Goal: Transaction & Acquisition: Purchase product/service

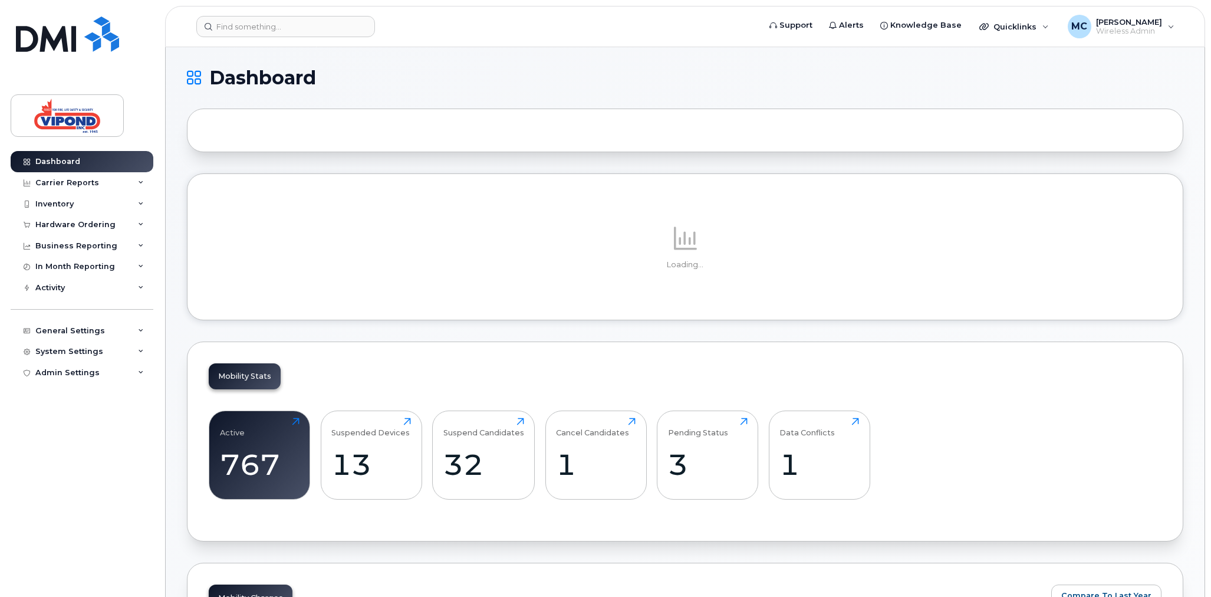
click at [64, 440] on div "Dashboard Carrier Reports Monthly Billing Data Daily Data Pooling Data Behavior…" at bounding box center [84, 365] width 146 height 428
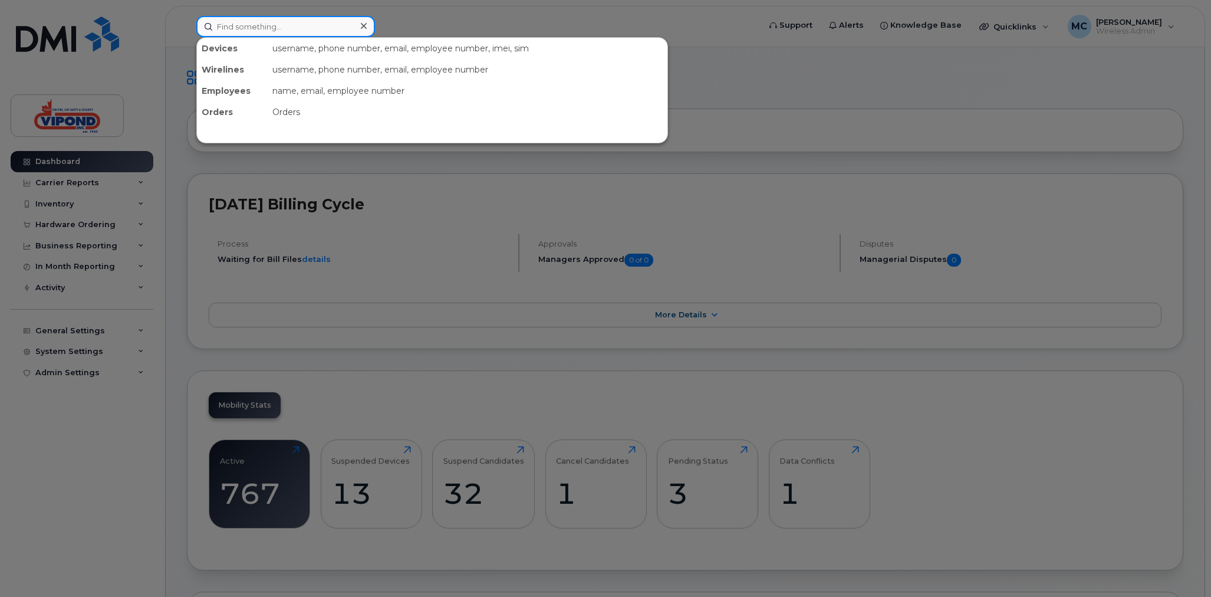
click at [244, 28] on input at bounding box center [285, 26] width 179 height 21
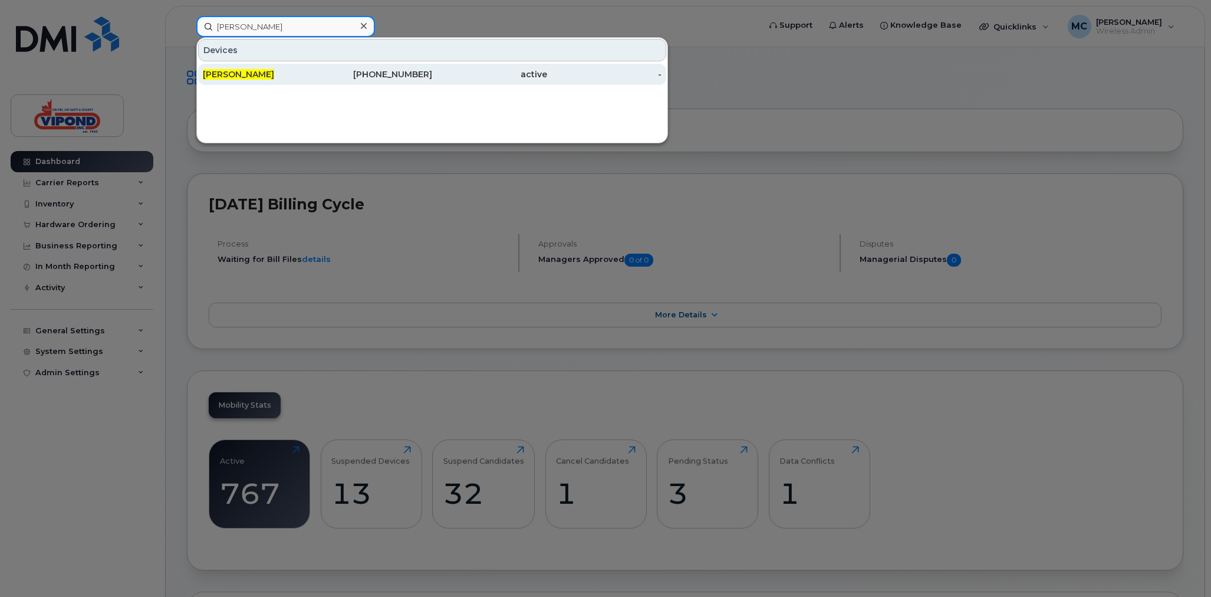
type input "richard field"
click at [433, 74] on div "active" at bounding box center [489, 74] width 115 height 12
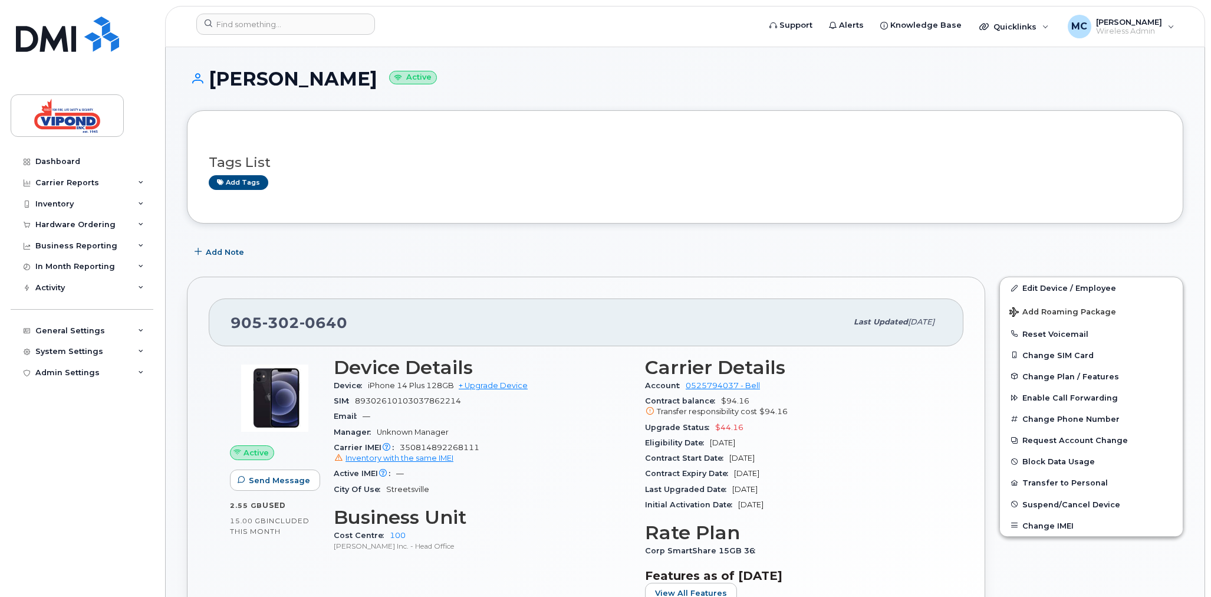
click at [555, 473] on div "Active IMEI Active IMEI is refreshed daily with a delay of up to 48 hours follo…" at bounding box center [482, 473] width 297 height 15
click at [303, 23] on input at bounding box center [285, 24] width 179 height 21
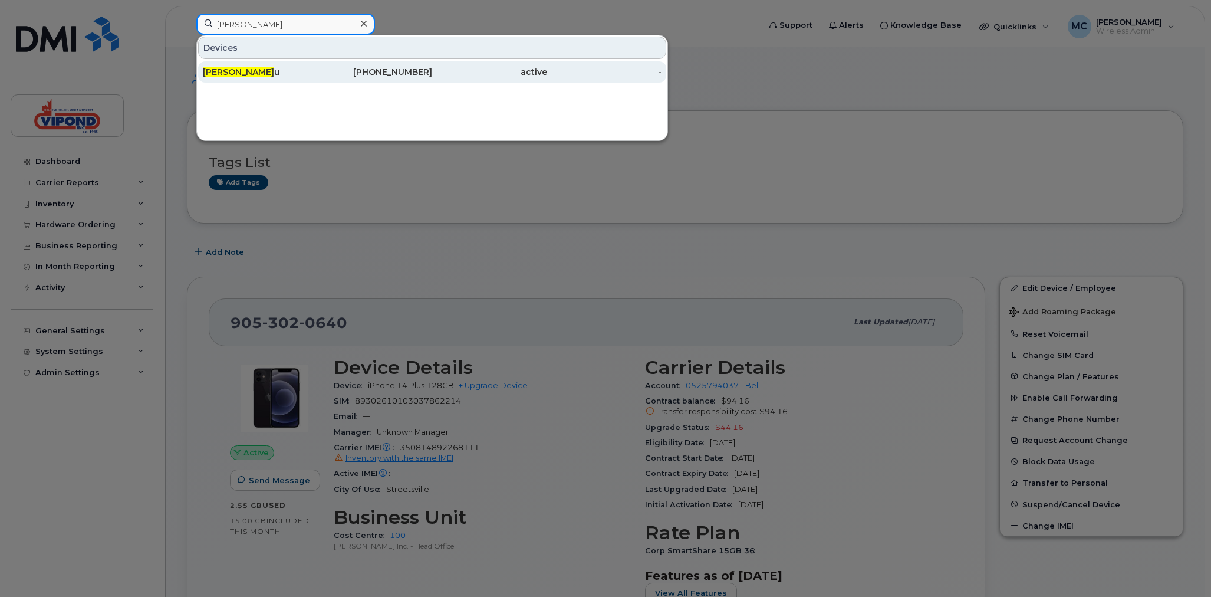
type input "gregory plea"
click at [354, 70] on div "[PHONE_NUMBER]" at bounding box center [375, 72] width 115 height 12
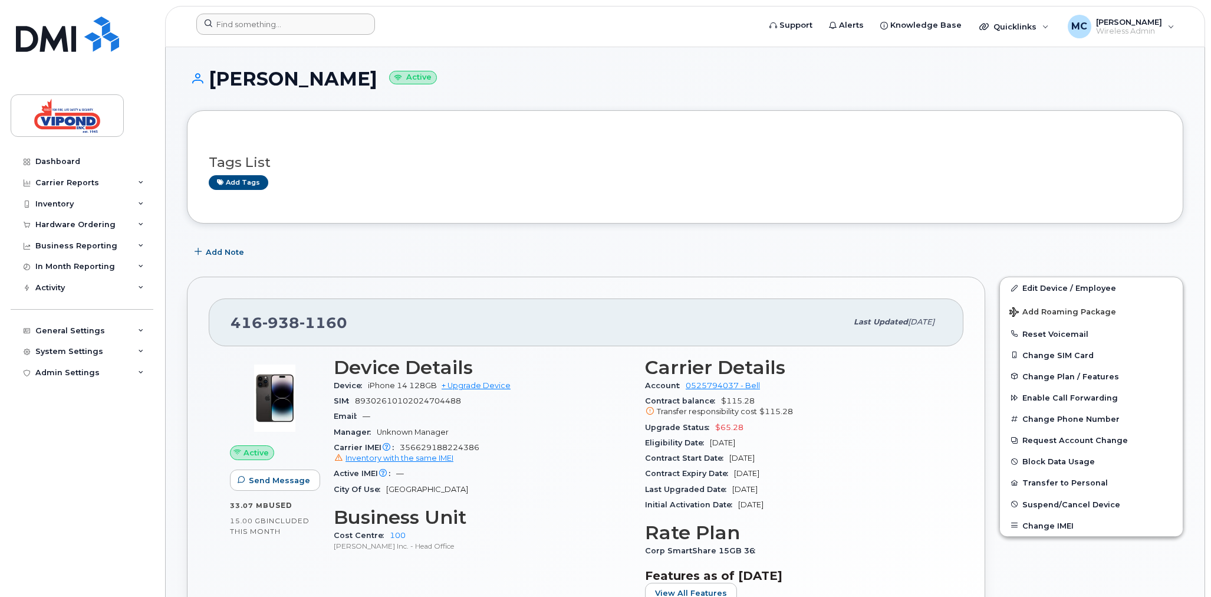
click at [285, 13] on header "Support Alerts Knowledge Base Quicklinks Suspend / Cancel Device Change SIM Car…" at bounding box center [685, 26] width 1040 height 41
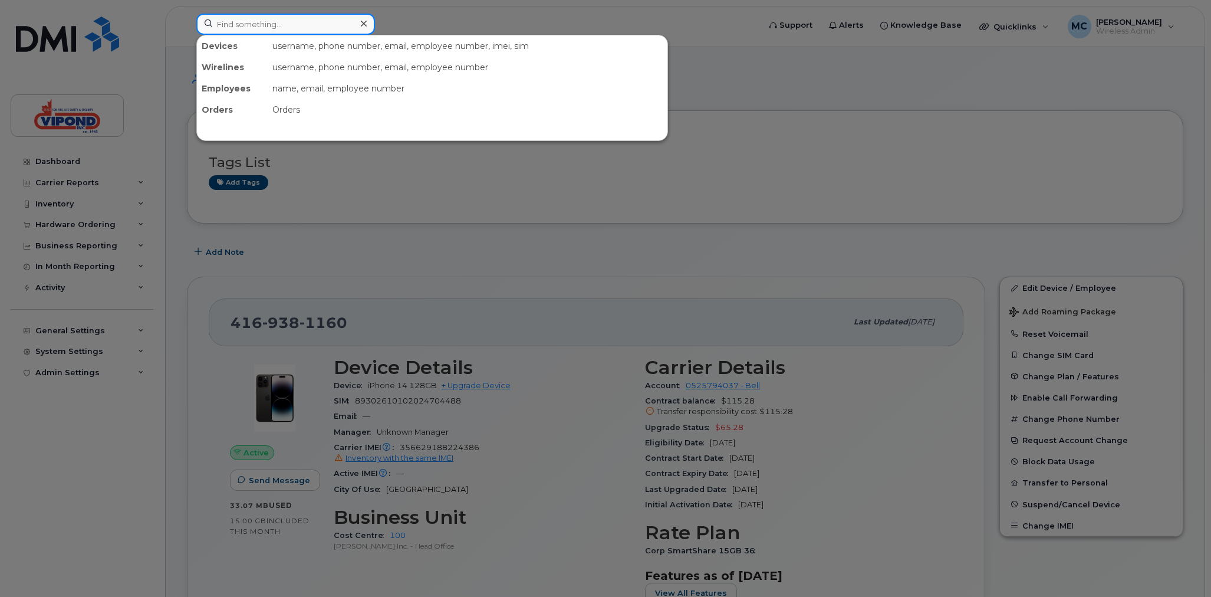
click at [282, 24] on input at bounding box center [285, 24] width 179 height 21
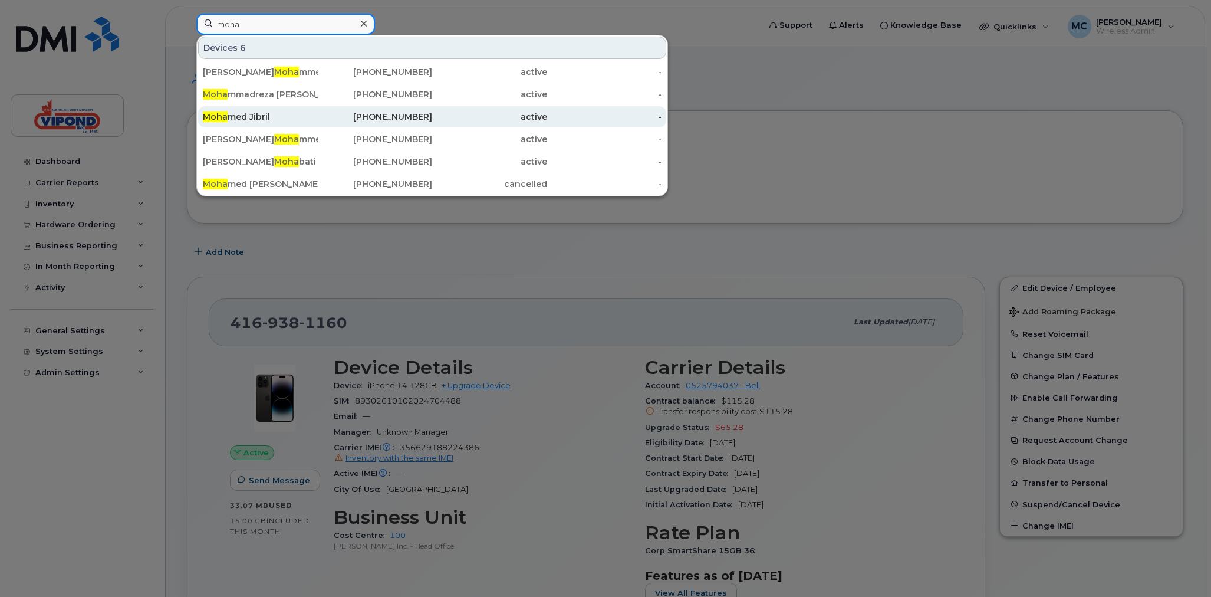
type input "moha"
click at [284, 117] on div "Moha med Jibril" at bounding box center [260, 117] width 115 height 12
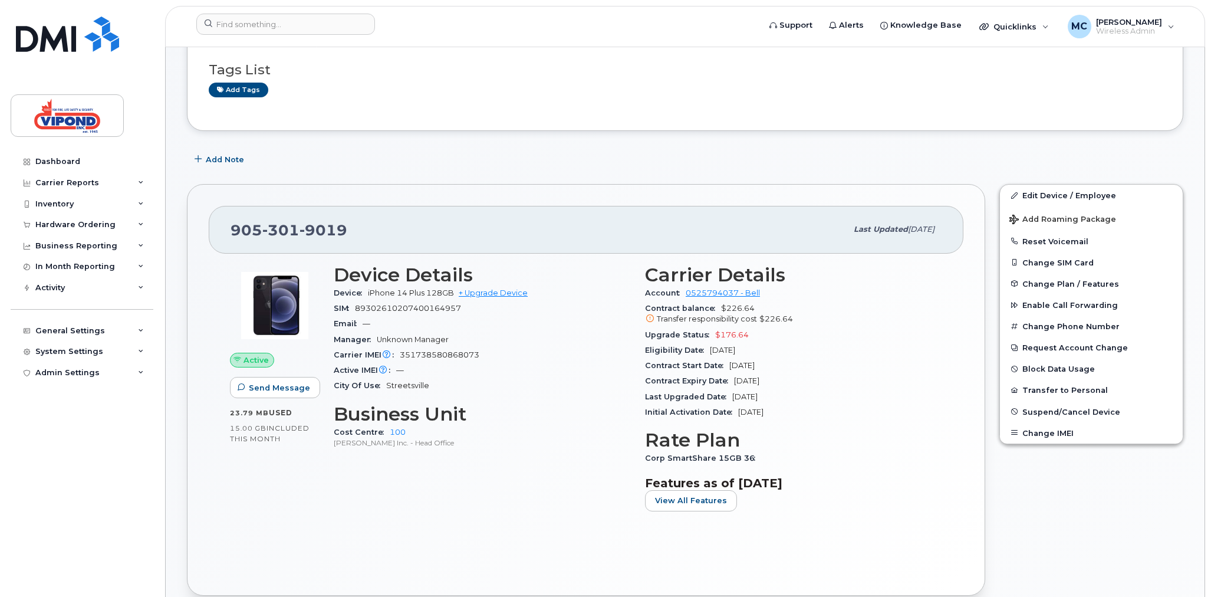
scroll to position [164, 0]
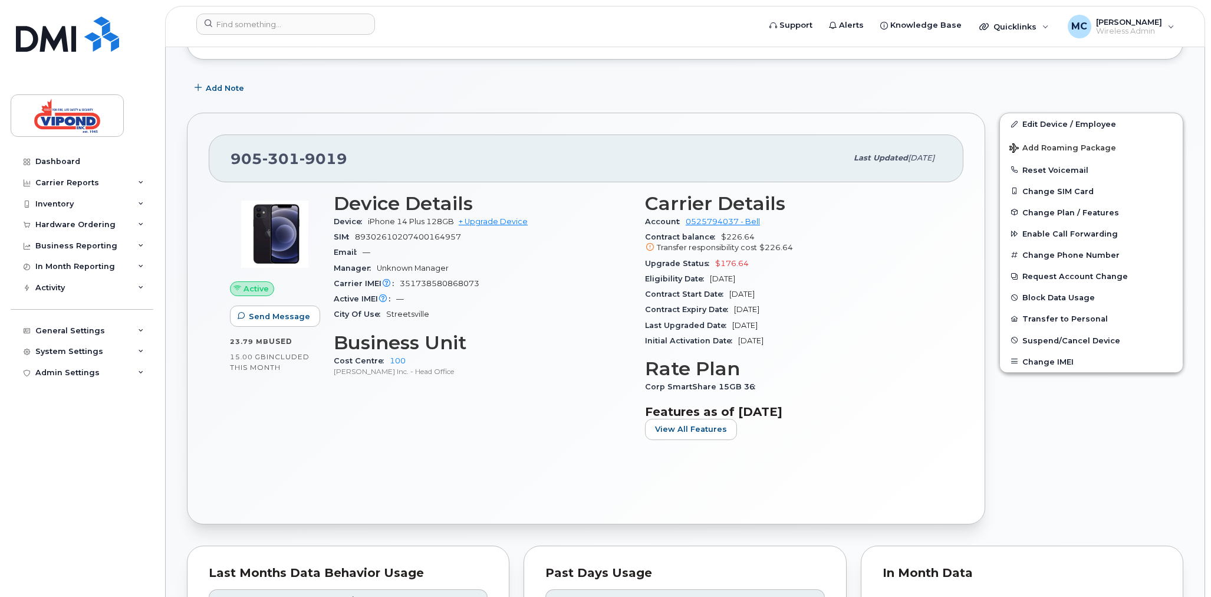
click at [543, 426] on div "Device Details Device iPhone 14 Plus 128GB + Upgrade Device SIM 893026102074001…" at bounding box center [482, 321] width 311 height 271
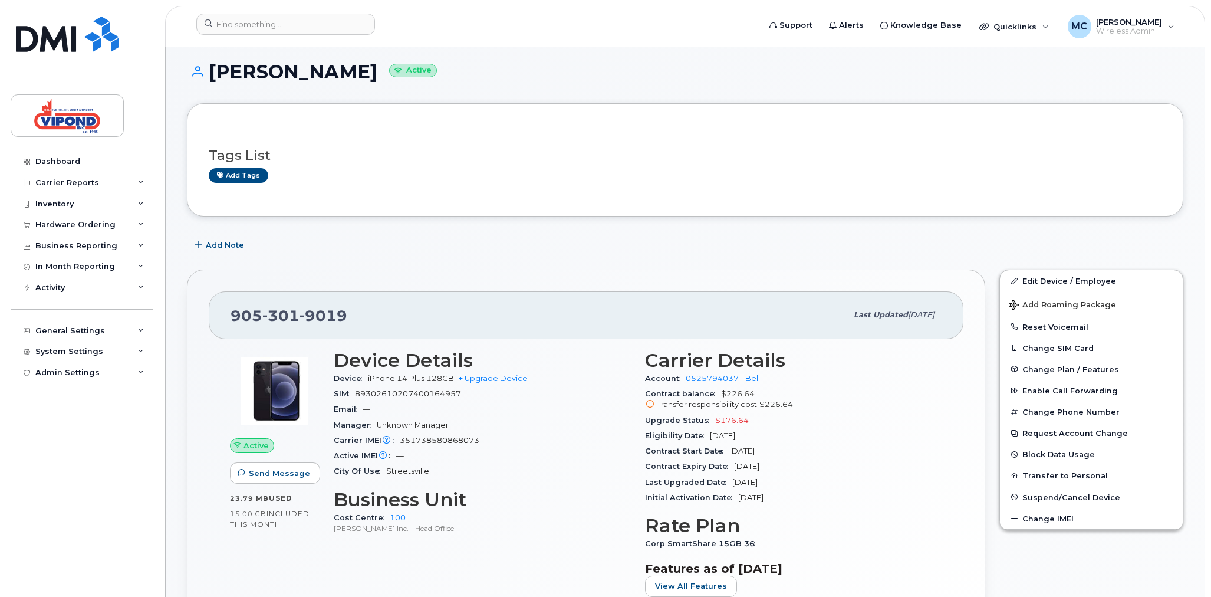
scroll to position [0, 0]
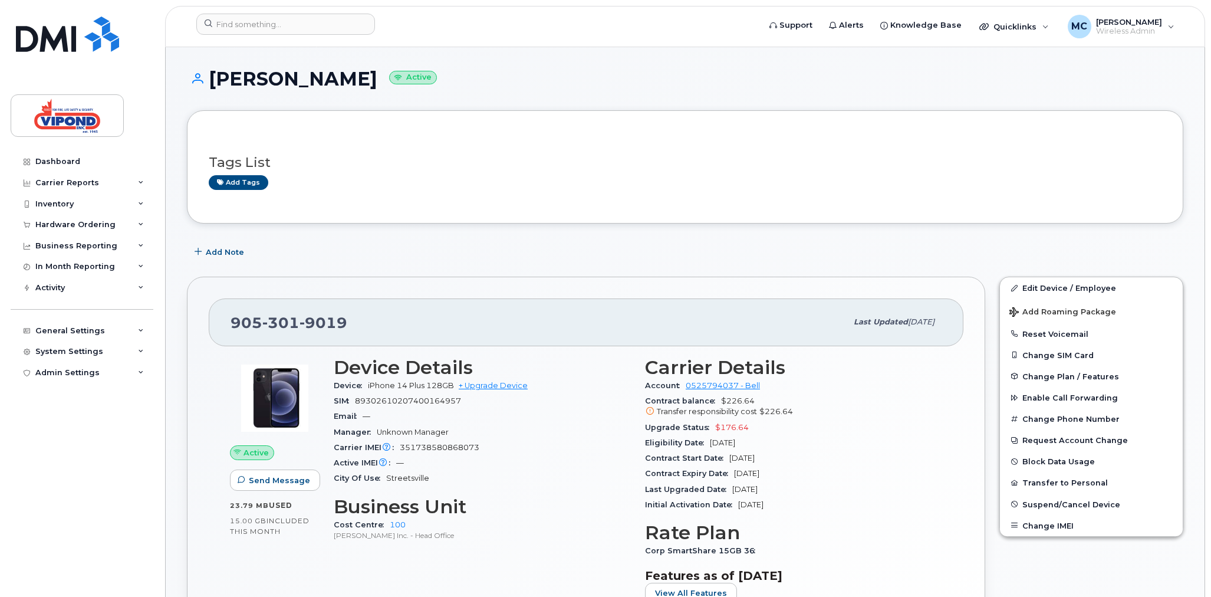
click at [304, 6] on header "Support Alerts Knowledge Base Quicklinks Suspend / Cancel Device Change SIM Car…" at bounding box center [685, 26] width 1040 height 41
click at [295, 22] on input at bounding box center [285, 24] width 179 height 21
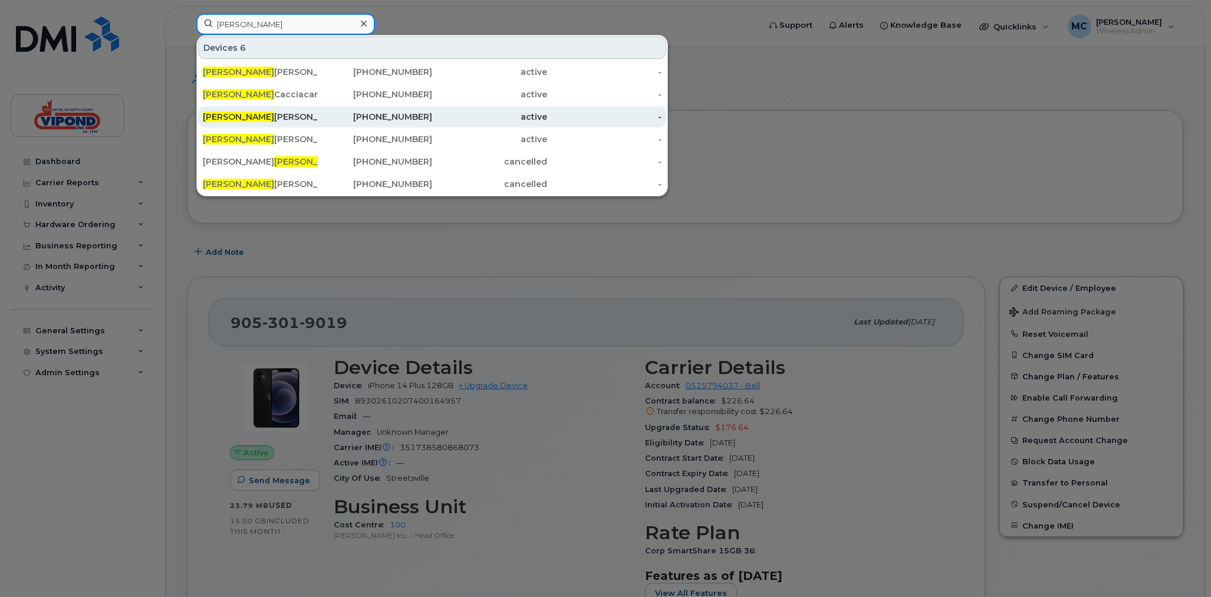
type input "greg"
click at [300, 119] on div "Greg ory Pleau" at bounding box center [260, 117] width 115 height 12
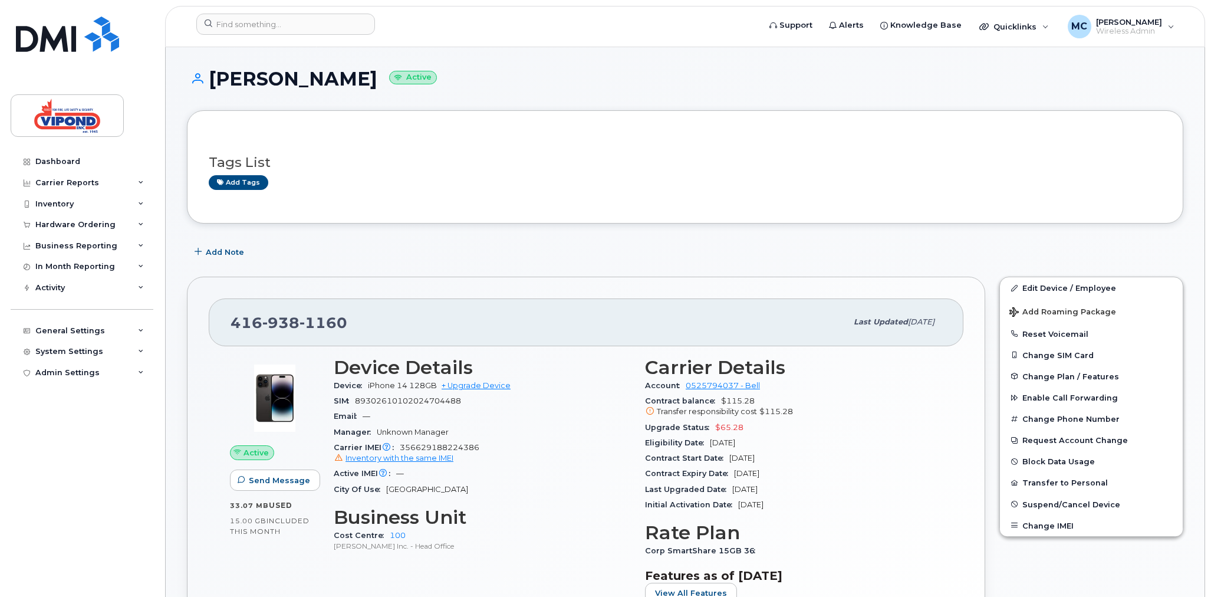
drag, startPoint x: 640, startPoint y: 441, endPoint x: 812, endPoint y: 446, distance: 172.2
click at [812, 446] on div "Carrier Details Account 0525794037 - Bell Contract balance $115.28 Transfer res…" at bounding box center [793, 485] width 311 height 271
click at [769, 447] on div "Eligibility Date [DATE]" at bounding box center [793, 442] width 297 height 15
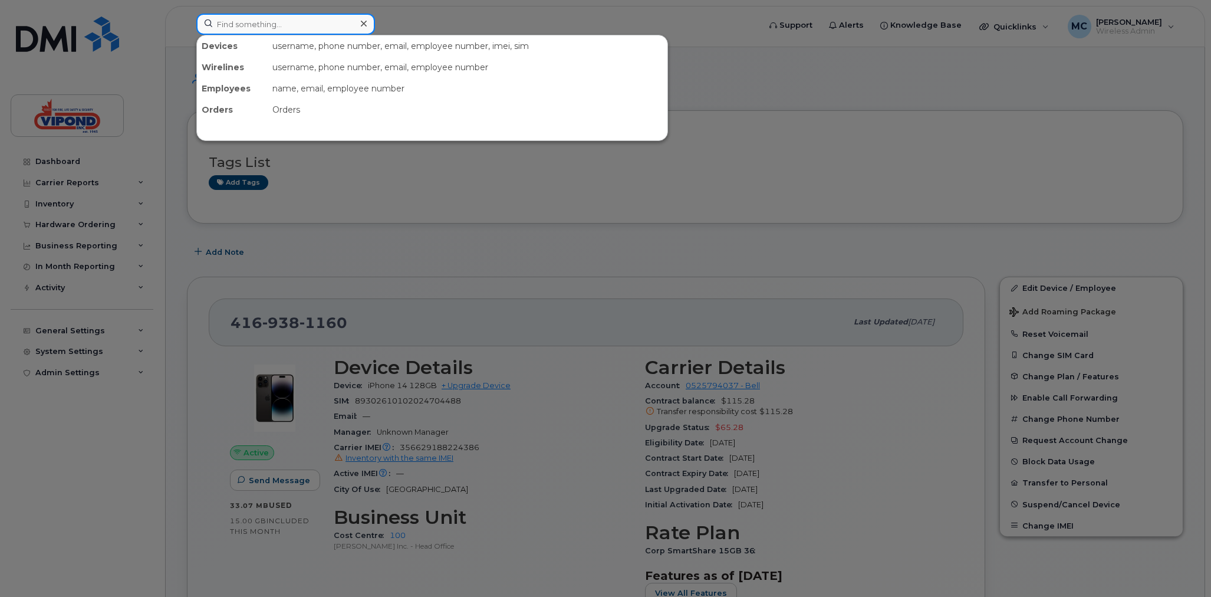
click at [308, 28] on input at bounding box center [285, 24] width 179 height 21
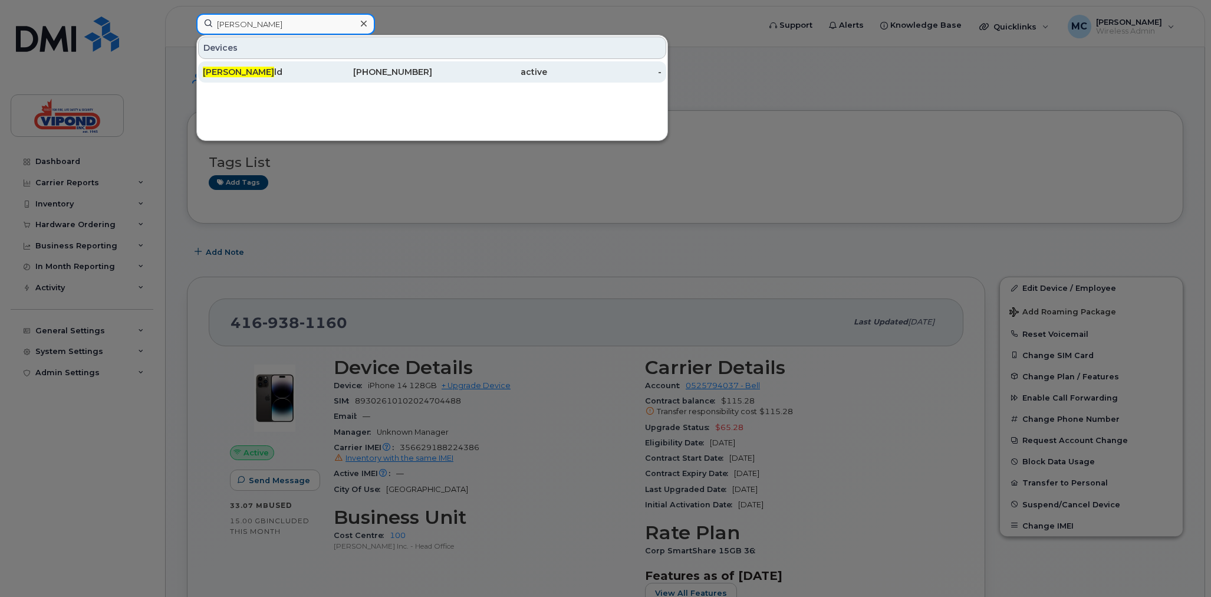
type input "[PERSON_NAME]"
click at [398, 80] on div "[PHONE_NUMBER]" at bounding box center [375, 71] width 115 height 21
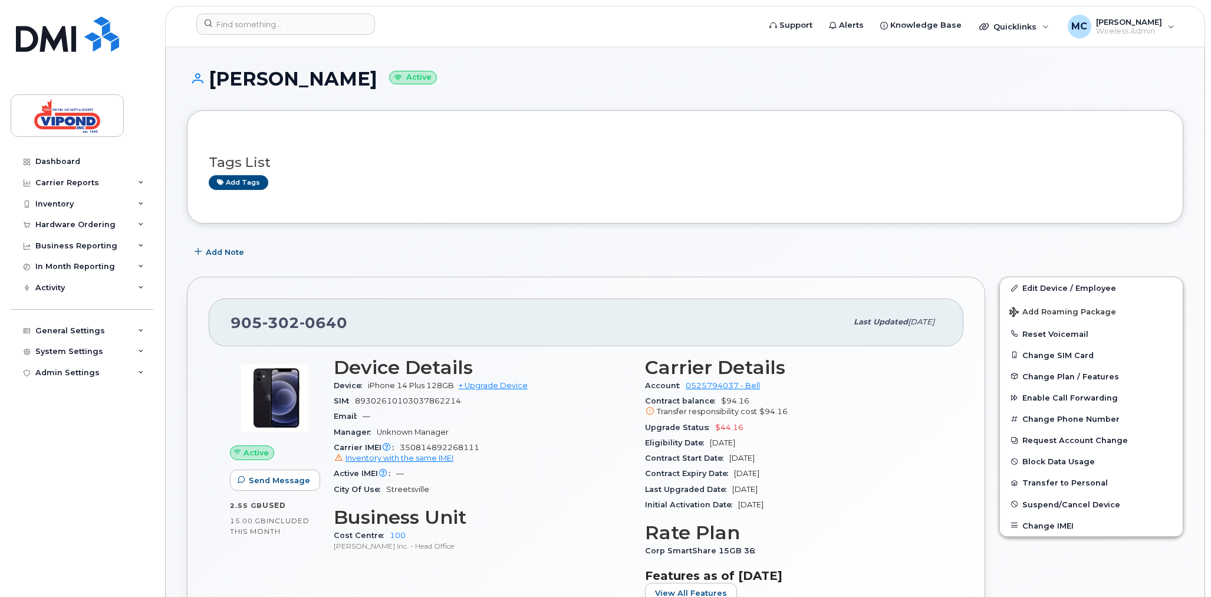
click at [764, 446] on div "Eligibility Date Nov 09, 2025" at bounding box center [793, 442] width 297 height 15
click at [63, 205] on div "Inventory" at bounding box center [54, 203] width 38 height 9
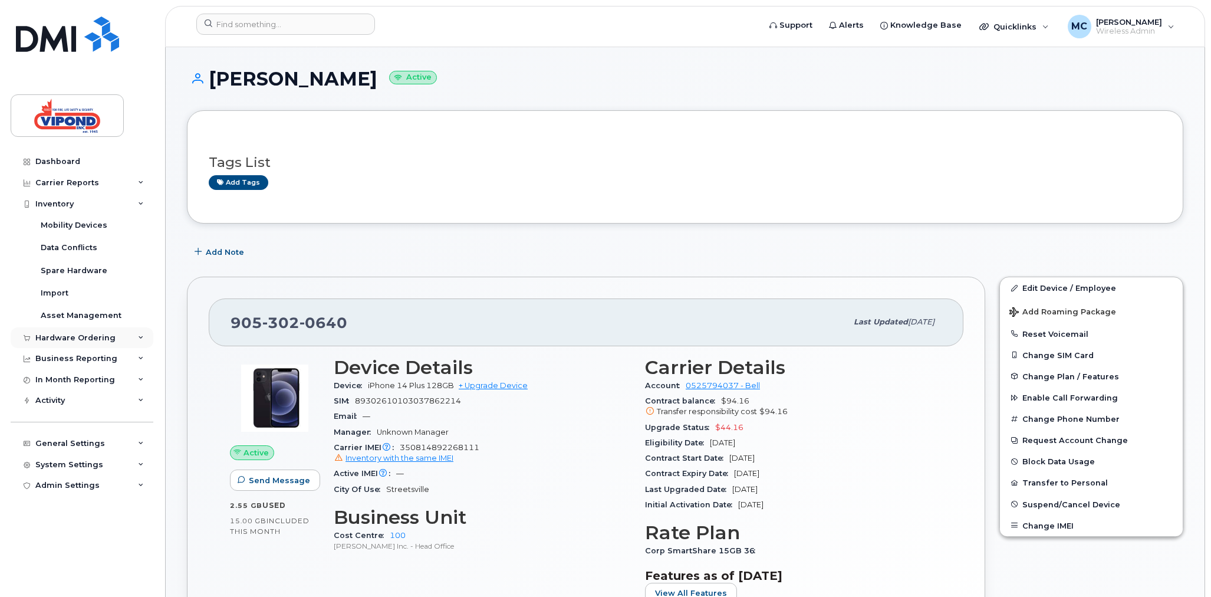
click at [87, 333] on div "Hardware Ordering" at bounding box center [75, 337] width 80 height 9
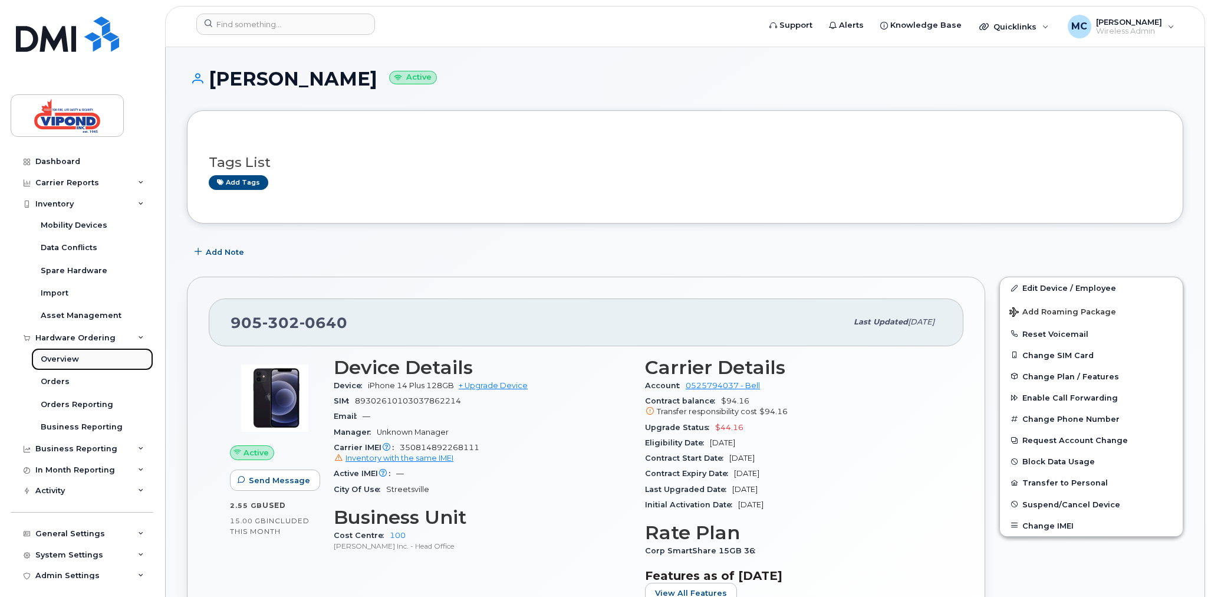
click at [66, 361] on div "Overview" at bounding box center [60, 359] width 38 height 11
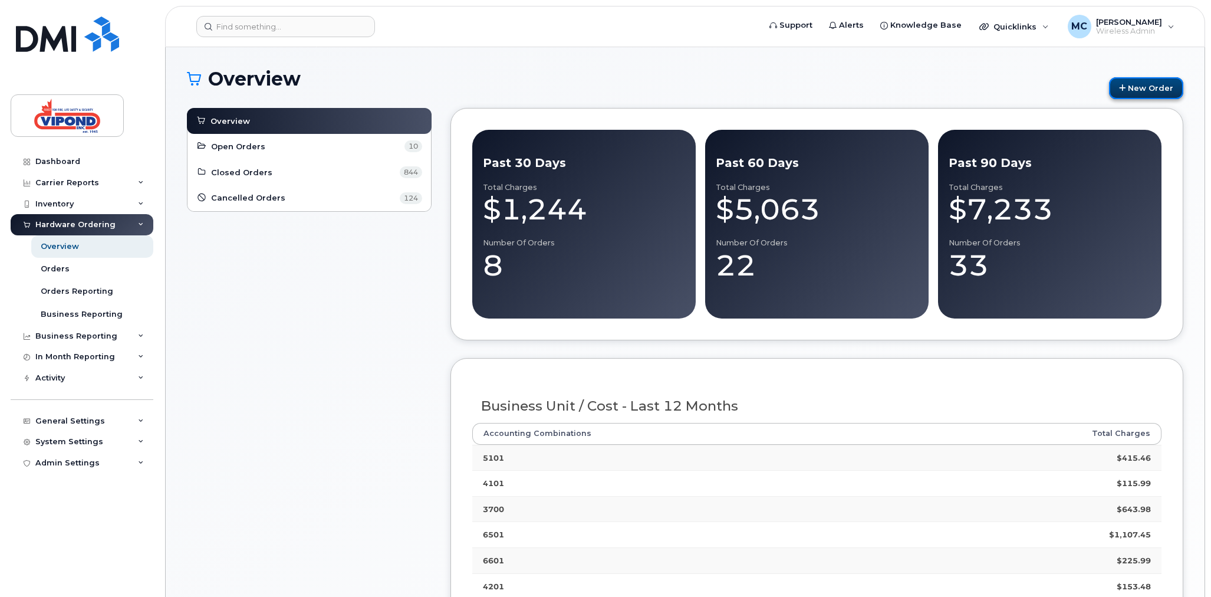
click at [1150, 93] on link "New Order" at bounding box center [1146, 88] width 74 height 22
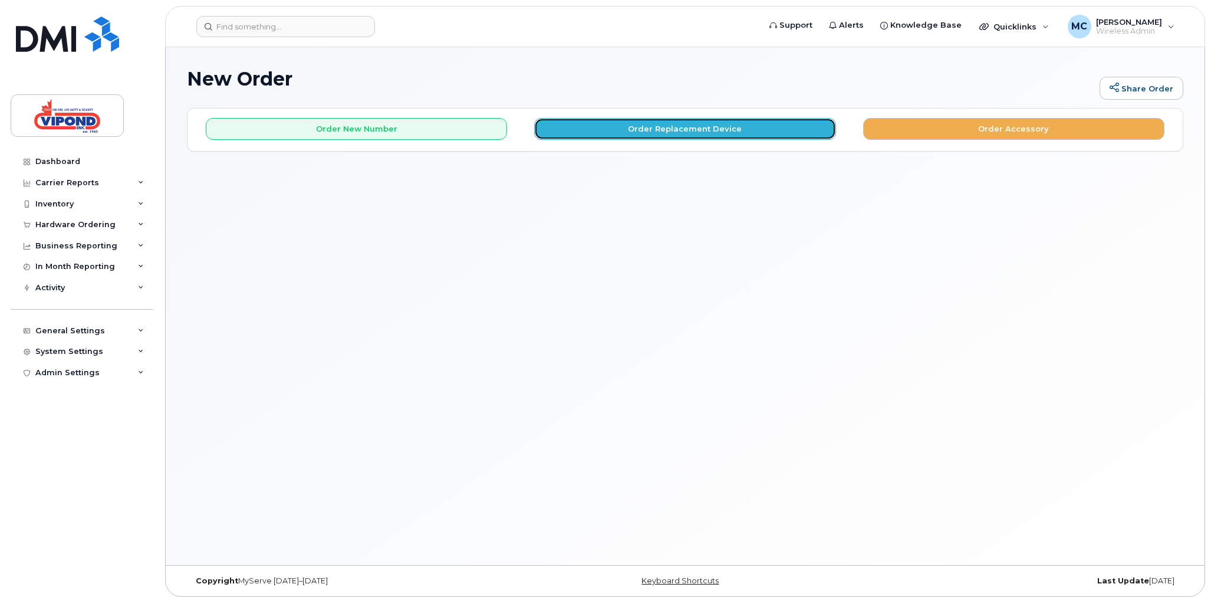
click at [657, 133] on button "Order Replacement Device" at bounding box center [684, 129] width 301 height 22
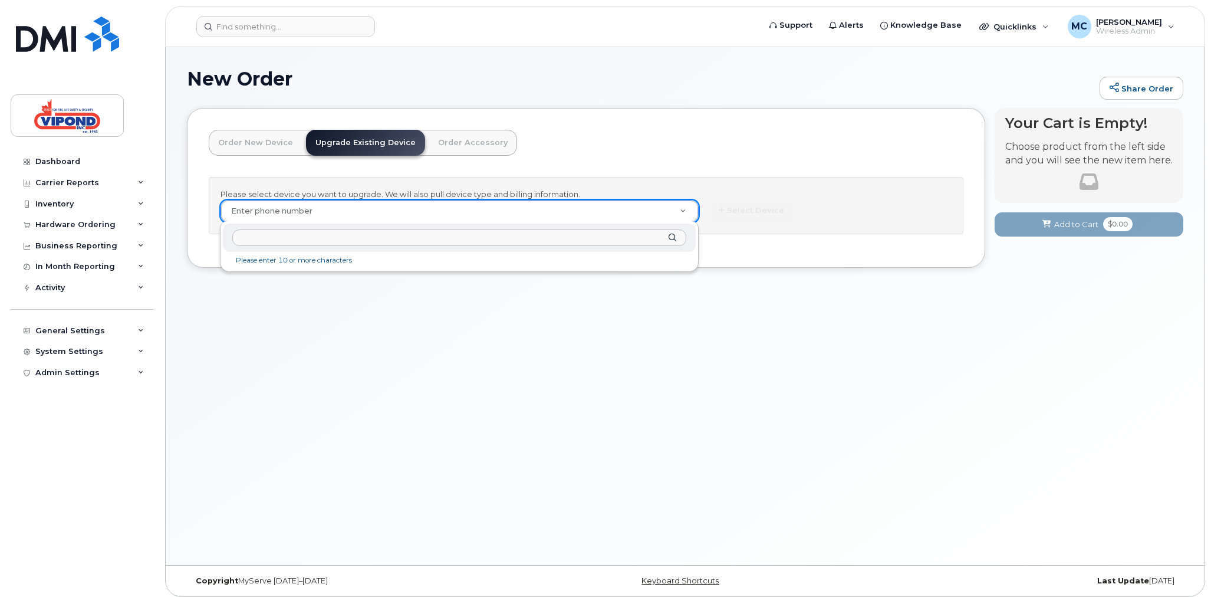
drag, startPoint x: 282, startPoint y: 136, endPoint x: 272, endPoint y: 139, distance: 11.0
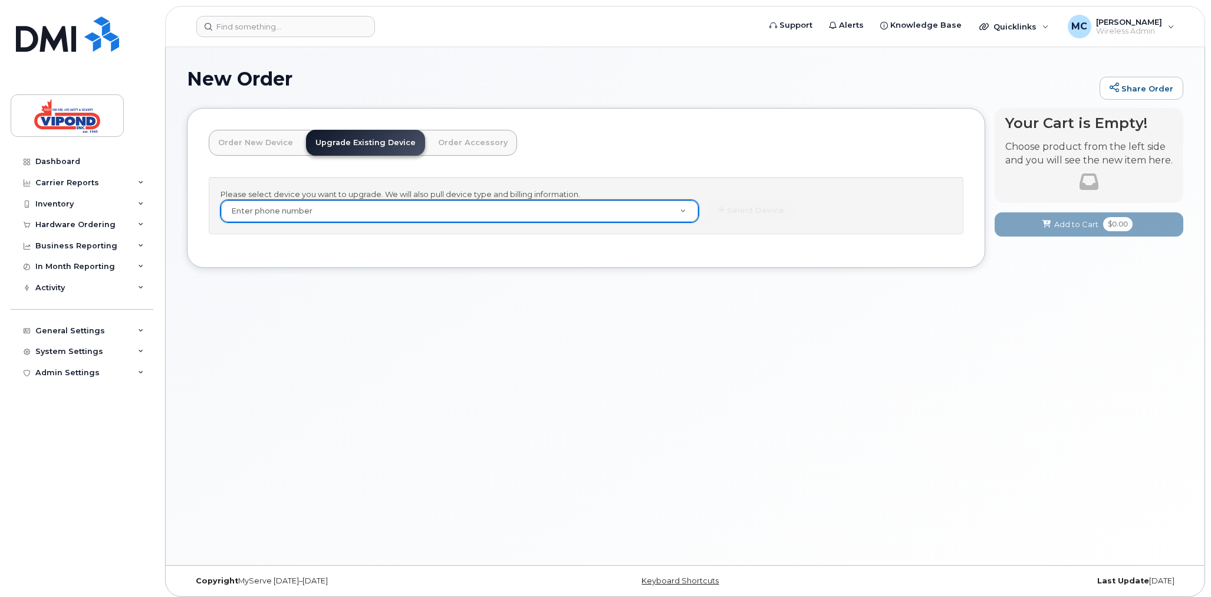
click at [258, 142] on link "Order New Device" at bounding box center [256, 143] width 94 height 26
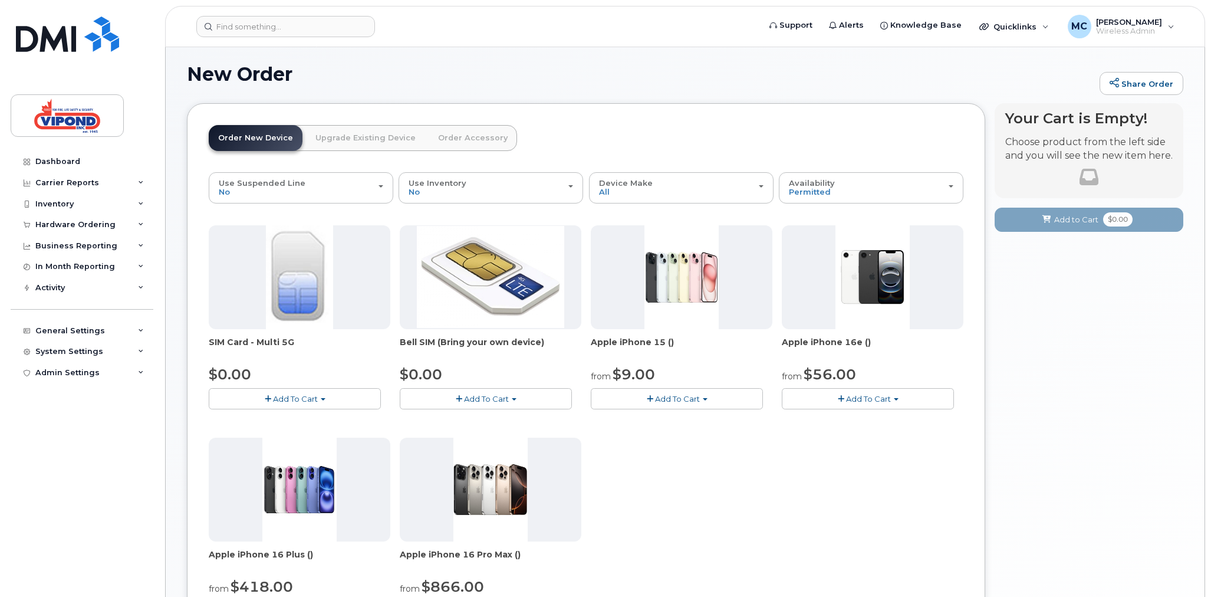
scroll to position [9, 0]
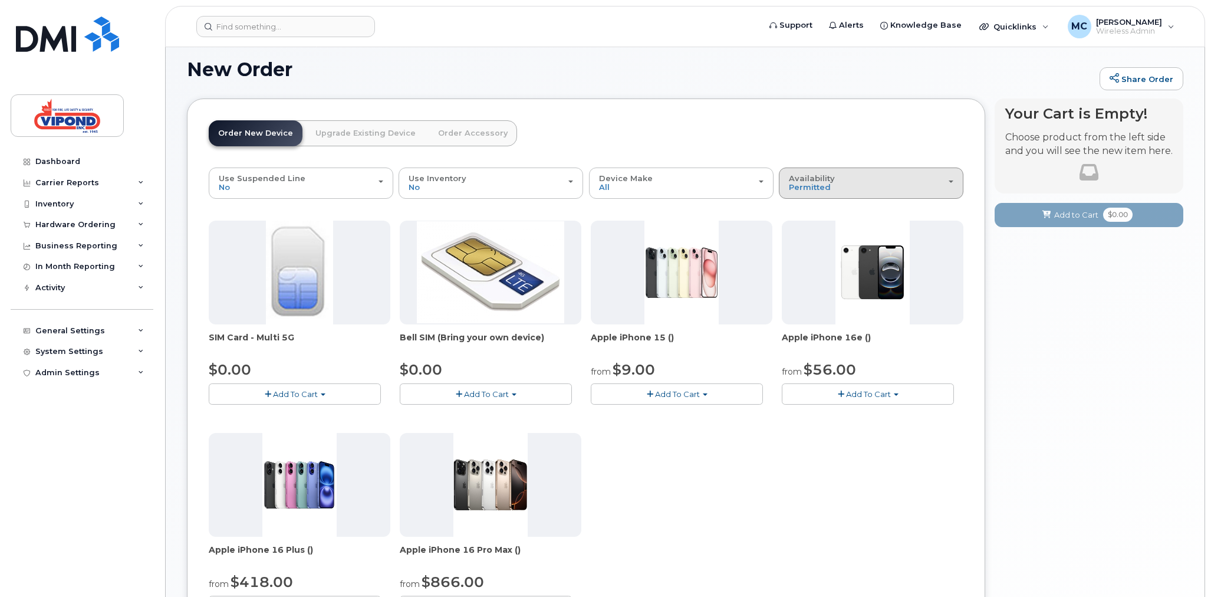
click at [811, 179] on span "Availability" at bounding box center [812, 177] width 46 height 9
click at [815, 227] on div "All" at bounding box center [871, 230] width 179 height 14
click at [812, 189] on span "Permitted" at bounding box center [810, 186] width 42 height 9
click at [797, 225] on label "All" at bounding box center [794, 230] width 25 height 14
click at [0, 0] on input "All" at bounding box center [0, 0] width 0 height 0
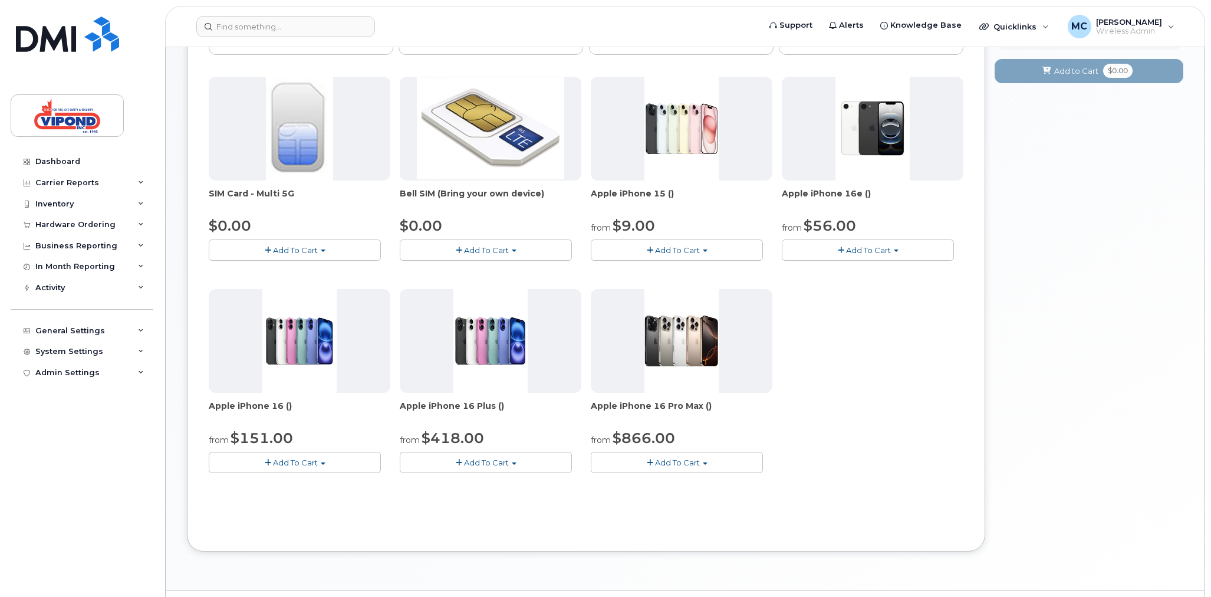
scroll to position [183, 0]
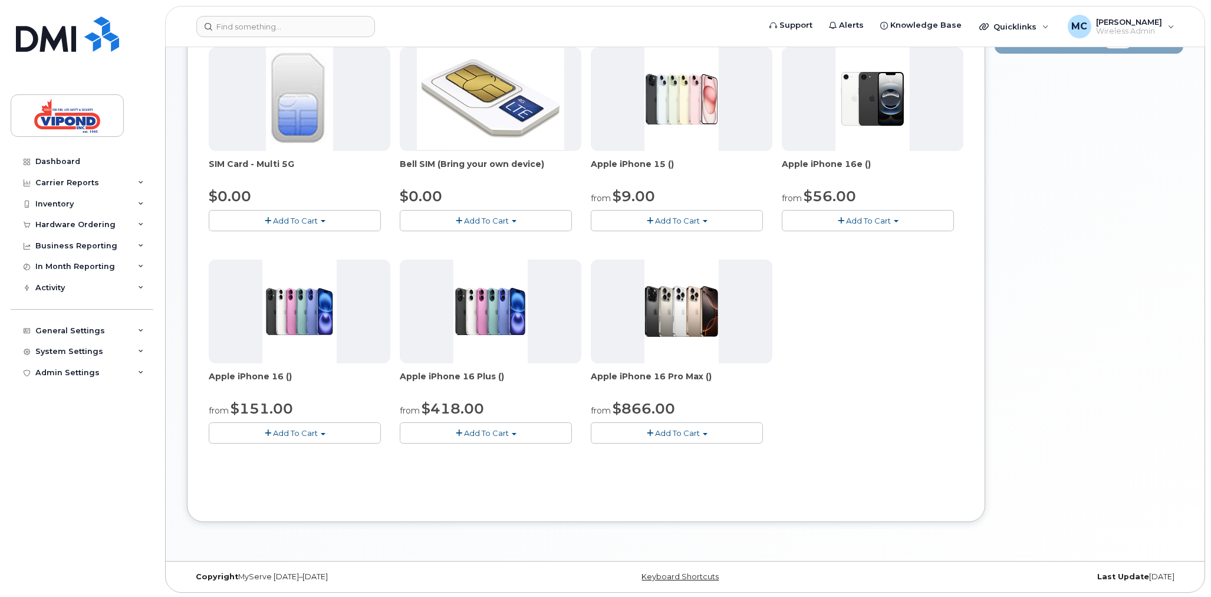
click at [557, 490] on div "Use Suspended Line No No change Yes Use Inventory No No Yes Device Make All Cel…" at bounding box center [586, 247] width 755 height 506
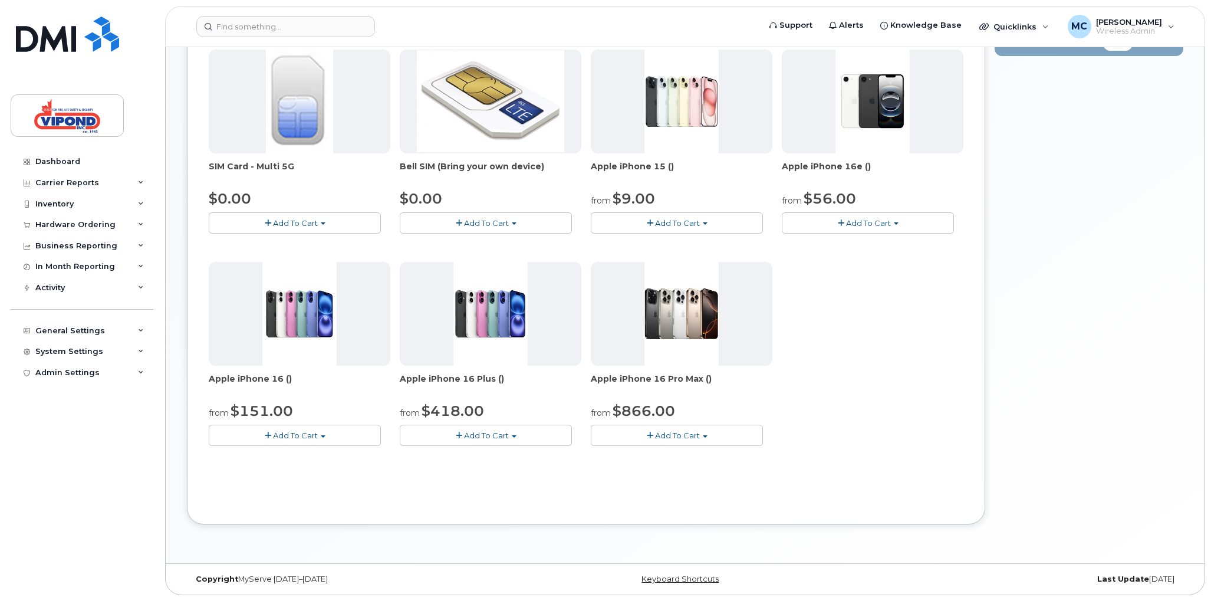
scroll to position [38, 0]
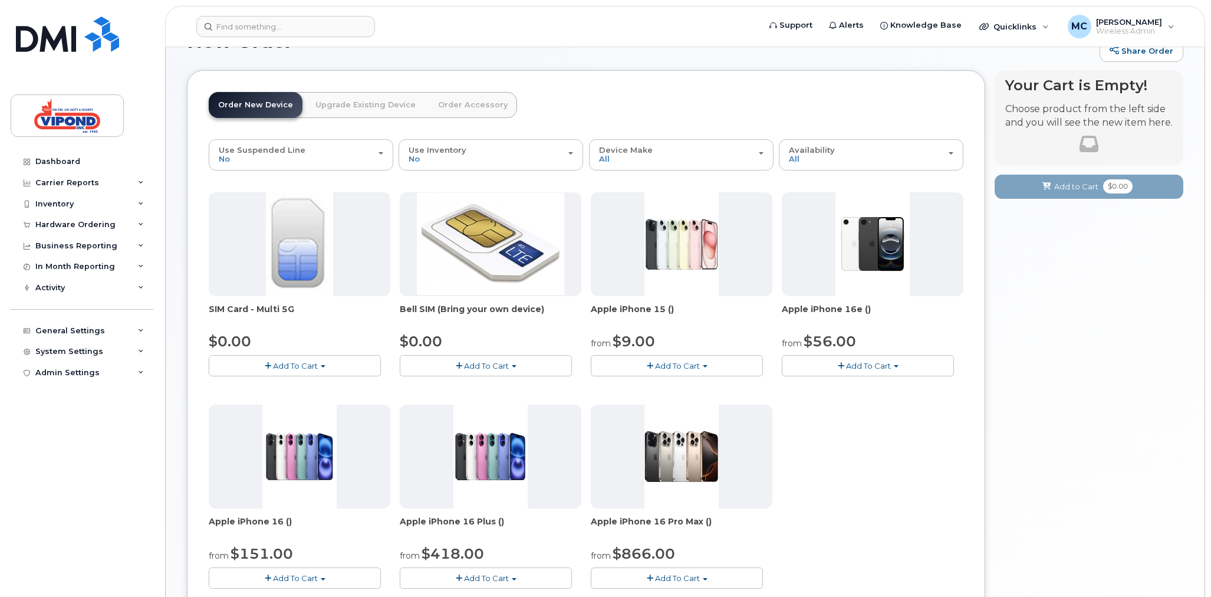
click at [606, 75] on div "Order New Device Upgrade Existing Device Order Accessory Order new device and n…" at bounding box center [586, 368] width 798 height 597
click at [891, 481] on div "SIM Card - Multi 5G $0.00 Add To Cart $0.00 - New Activation Bell SIM (Bring yo…" at bounding box center [586, 399] width 755 height 415
click at [890, 477] on div "SIM Card - Multi 5G $0.00 Add To Cart $0.00 - New Activation Bell SIM (Bring yo…" at bounding box center [586, 399] width 755 height 415
click at [864, 491] on div "SIM Card - Multi 5G $0.00 Add To Cart $0.00 - New Activation Bell SIM (Bring yo…" at bounding box center [586, 399] width 755 height 415
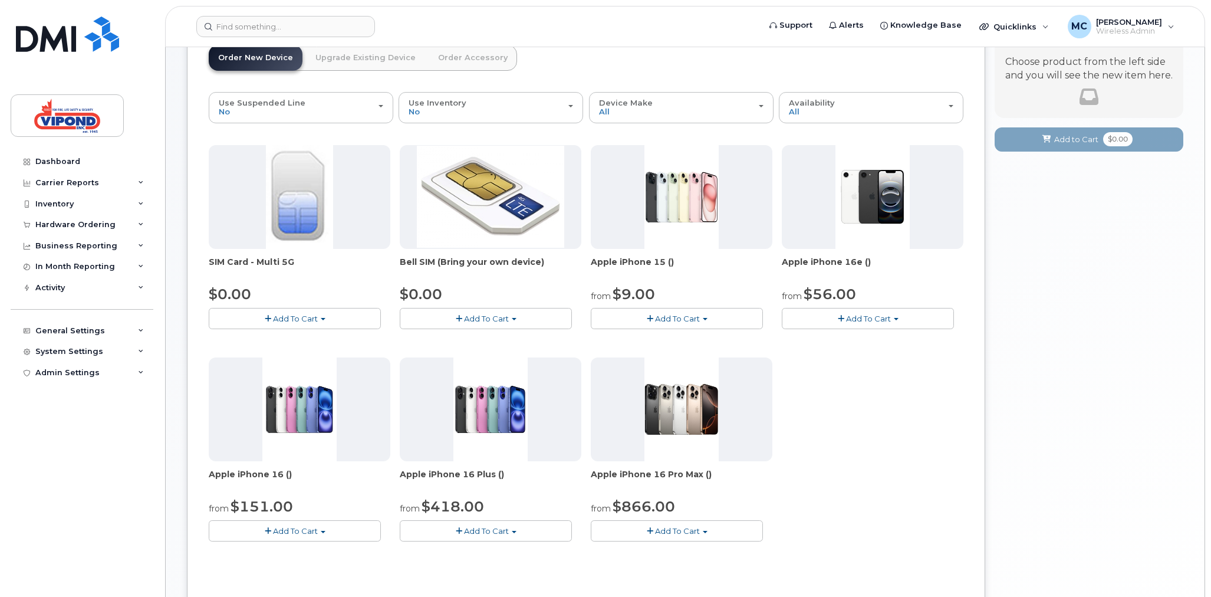
scroll to position [0, 0]
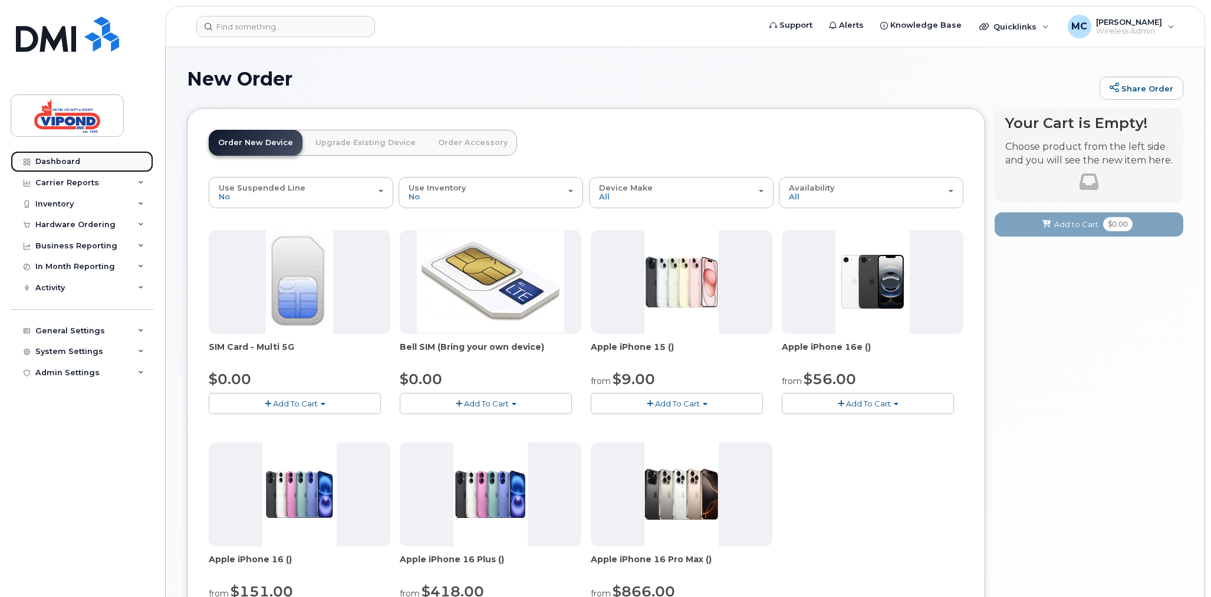
click at [75, 163] on div "Dashboard" at bounding box center [57, 161] width 45 height 9
